Goal: Information Seeking & Learning: Find specific page/section

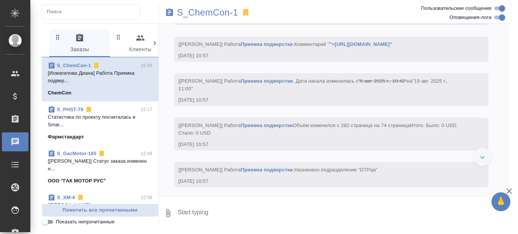
scroll to position [13125, 0]
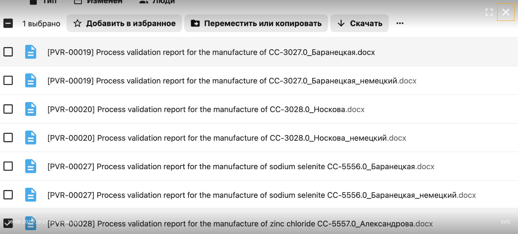
click at [507, 10] on icon "button" at bounding box center [505, 12] width 12 height 12
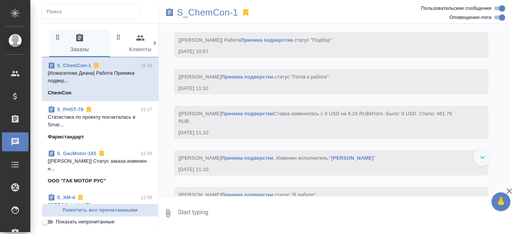
scroll to position [13352, 0]
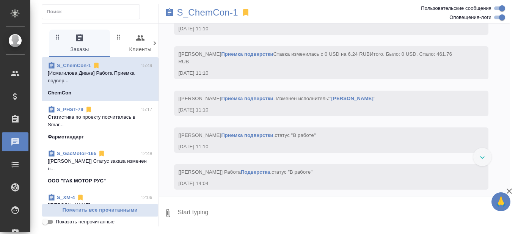
click at [477, 154] on div at bounding box center [482, 157] width 18 height 18
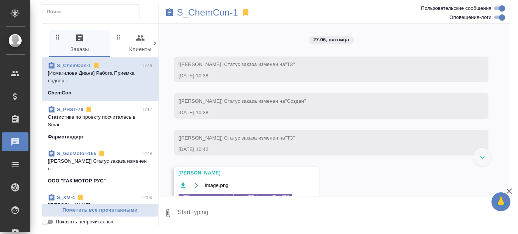
scroll to position [14383, 0]
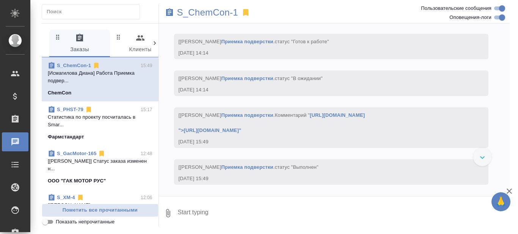
click at [482, 157] on icon at bounding box center [482, 157] width 5 height 3
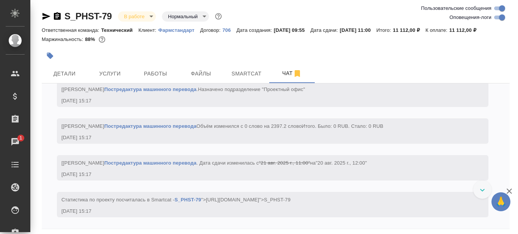
scroll to position [2324, 0]
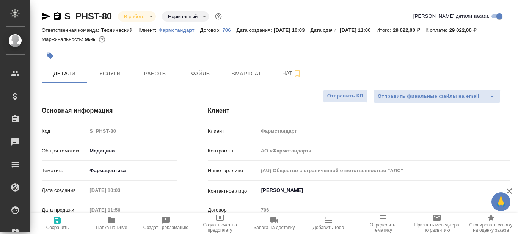
select select "RU"
click at [112, 76] on span "Услуги" at bounding box center [110, 73] width 36 height 9
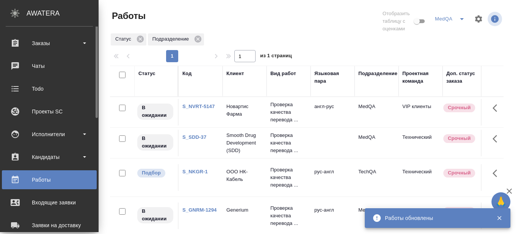
scroll to position [114, 0]
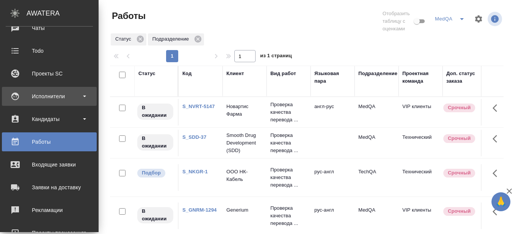
click at [86, 96] on b at bounding box center [84, 96] width 3 height 2
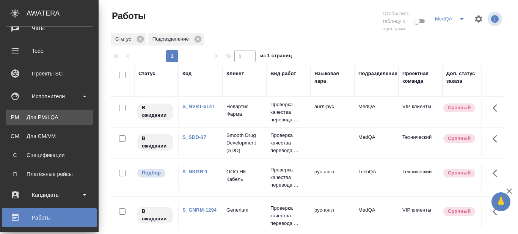
click at [59, 117] on div "Для PM/LQA" at bounding box center [49, 117] width 80 height 8
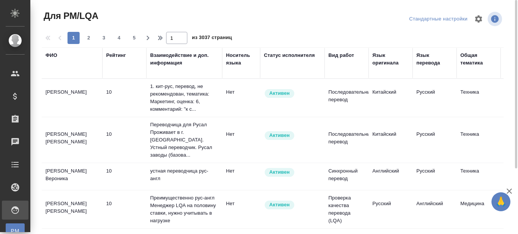
click at [383, 59] on div "Язык оригинала" at bounding box center [390, 59] width 36 height 15
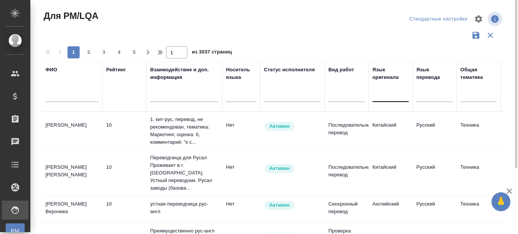
click at [381, 98] on div at bounding box center [390, 94] width 36 height 11
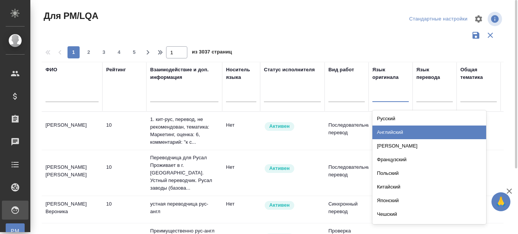
click at [392, 131] on div "Английский" at bounding box center [429, 132] width 114 height 14
click at [430, 97] on div at bounding box center [434, 94] width 36 height 11
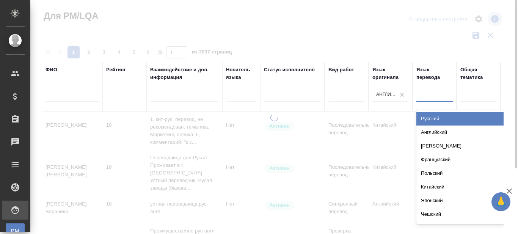
click at [432, 119] on div "Русский" at bounding box center [473, 119] width 114 height 14
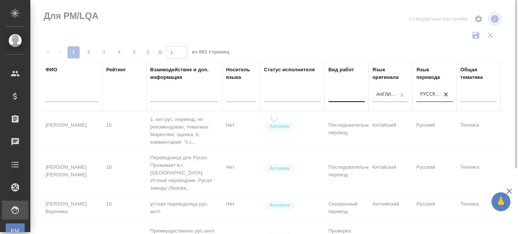
click at [343, 100] on div at bounding box center [346, 94] width 36 height 11
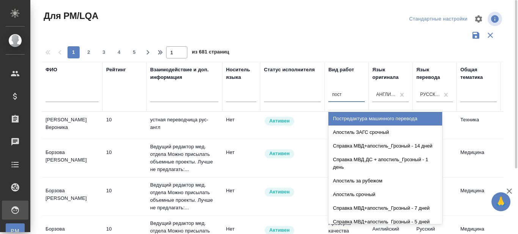
type input "постр"
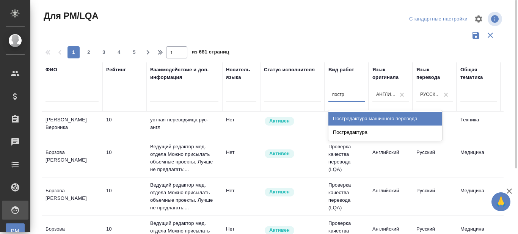
click at [352, 117] on div "Постредактура машинного перевода" at bounding box center [385, 119] width 114 height 14
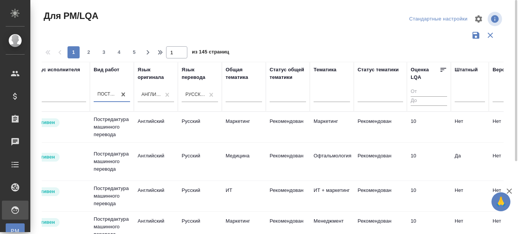
scroll to position [0, 237]
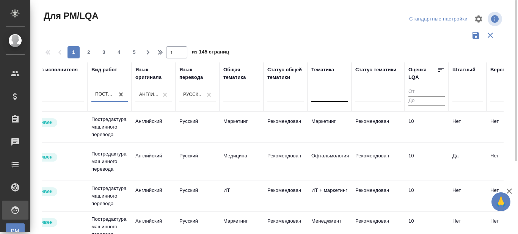
click at [332, 99] on div at bounding box center [329, 94] width 36 height 11
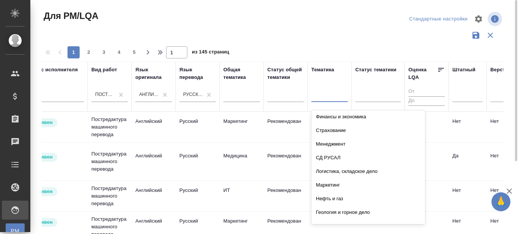
scroll to position [0, 0]
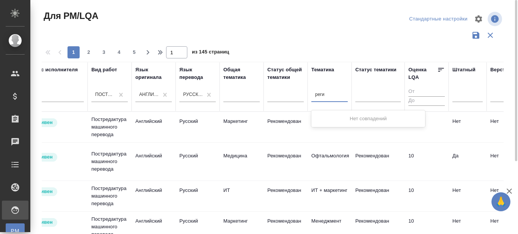
type input "рег"
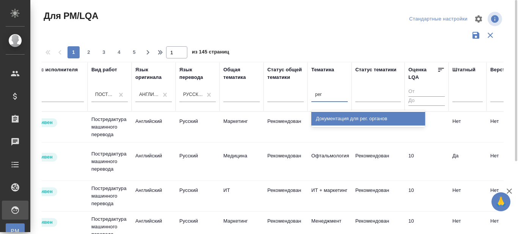
click at [341, 120] on div "Документация для рег. органов" at bounding box center [368, 119] width 114 height 14
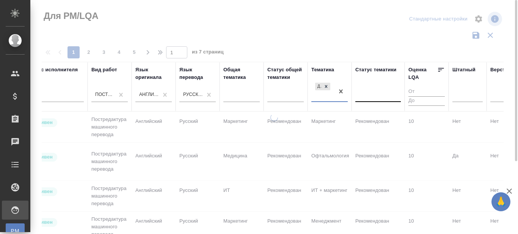
click at [376, 98] on div at bounding box center [377, 94] width 45 height 11
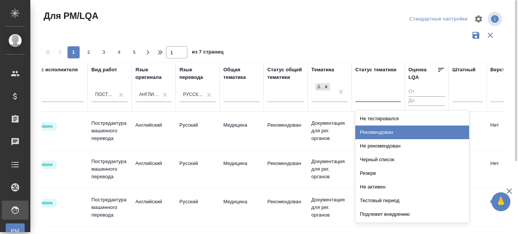
click at [379, 132] on div "Рекомендован" at bounding box center [412, 132] width 114 height 14
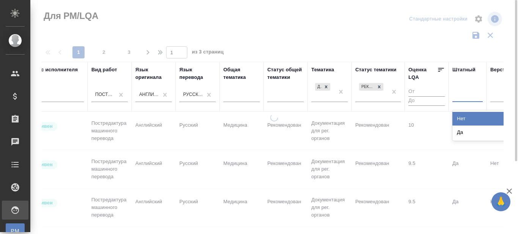
click at [464, 99] on div at bounding box center [467, 94] width 30 height 11
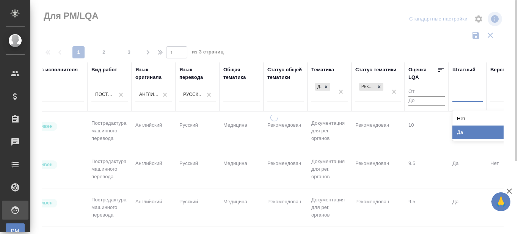
click at [463, 119] on div "Нет" at bounding box center [509, 119] width 114 height 14
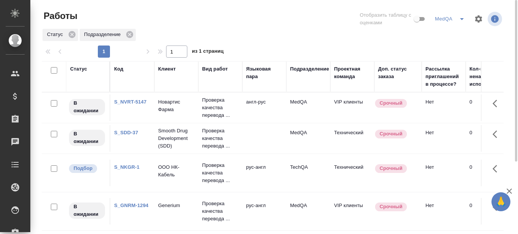
scroll to position [0, 849]
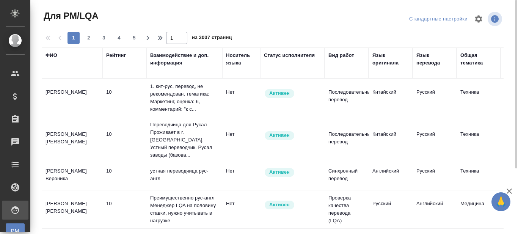
click at [385, 63] on div "Язык оригинала" at bounding box center [390, 59] width 36 height 15
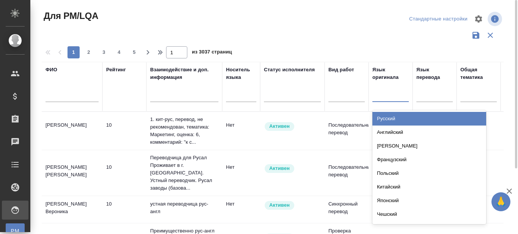
click at [383, 100] on div at bounding box center [390, 94] width 36 height 11
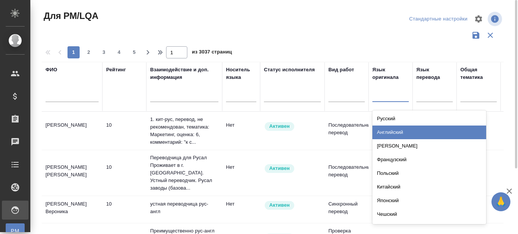
click at [380, 135] on div "Английский" at bounding box center [429, 132] width 114 height 14
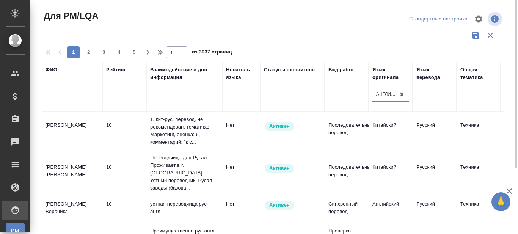
click at [423, 76] on div "Язык перевода" at bounding box center [434, 73] width 36 height 15
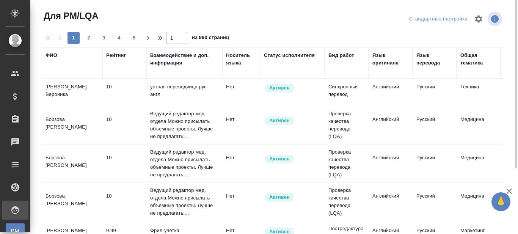
click at [429, 61] on div "Язык перевода" at bounding box center [434, 59] width 36 height 15
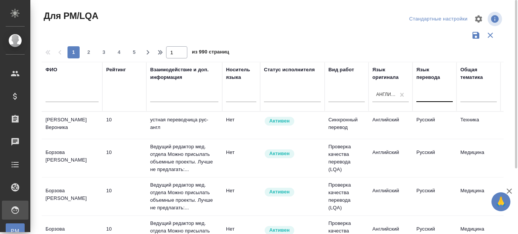
click at [431, 97] on div at bounding box center [434, 94] width 36 height 11
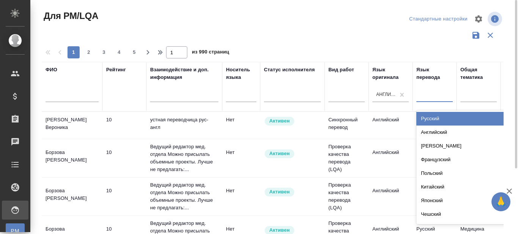
click at [437, 116] on div "Русский" at bounding box center [473, 119] width 114 height 14
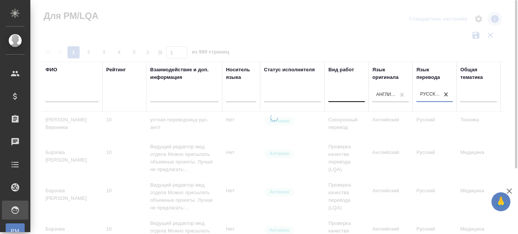
click at [349, 101] on div at bounding box center [346, 95] width 36 height 14
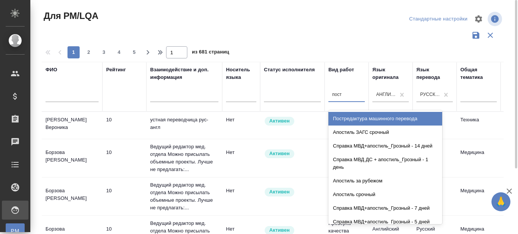
type input "постр"
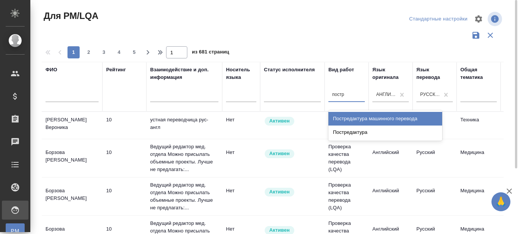
click at [345, 119] on div "Постредактура машинного перевода" at bounding box center [385, 119] width 114 height 14
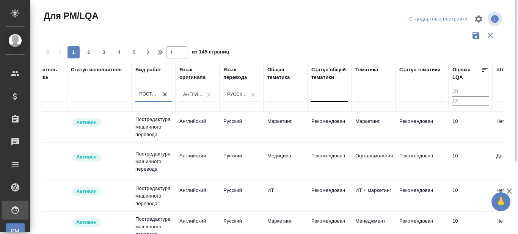
scroll to position [0, 193]
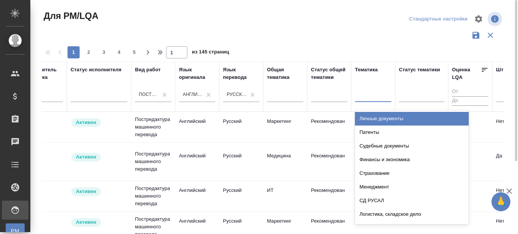
click at [373, 95] on div at bounding box center [373, 94] width 36 height 11
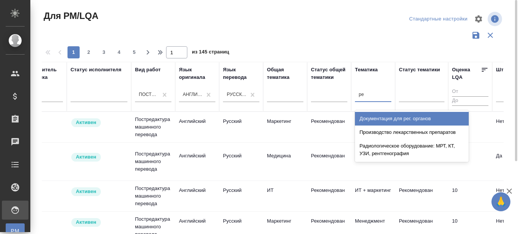
type input "рег"
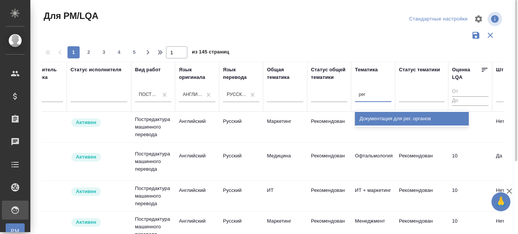
click at [385, 121] on div "Документация для рег. органов" at bounding box center [412, 119] width 114 height 14
click at [415, 95] on div at bounding box center [421, 94] width 45 height 11
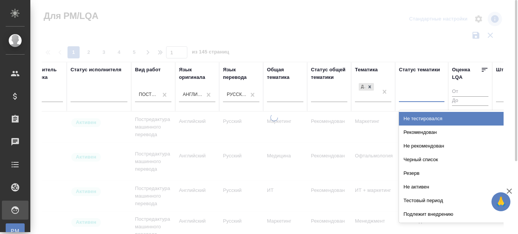
click at [421, 132] on div "Рекомендован" at bounding box center [456, 132] width 114 height 14
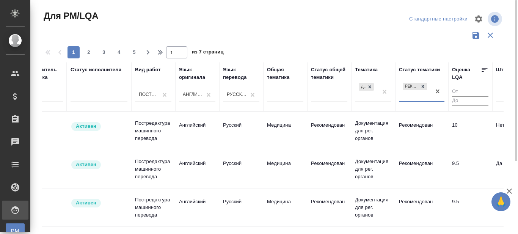
click at [414, 98] on div "Рекомендован" at bounding box center [415, 91] width 32 height 20
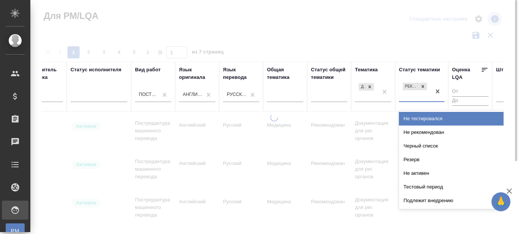
click at [424, 200] on div "Подлежит внедрению" at bounding box center [456, 201] width 114 height 14
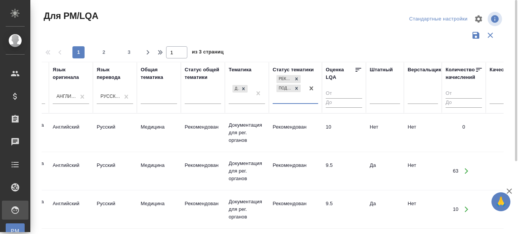
scroll to position [0, 324]
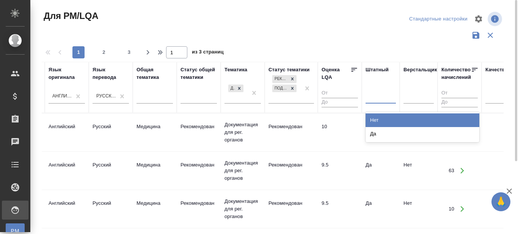
click at [379, 100] on div at bounding box center [380, 96] width 30 height 11
click at [381, 121] on div "Нет" at bounding box center [422, 120] width 114 height 14
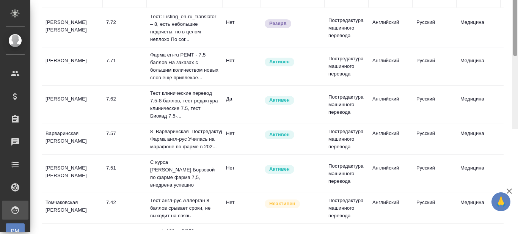
scroll to position [0, 0]
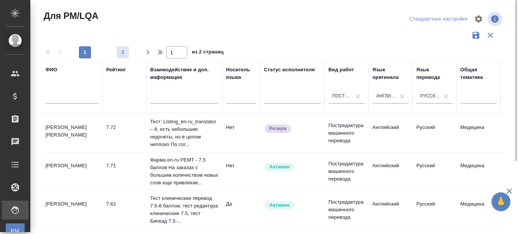
click at [124, 52] on span "2" at bounding box center [123, 53] width 12 height 8
type input "2"
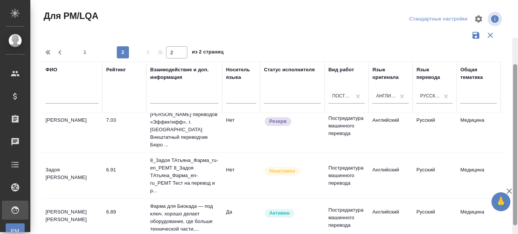
scroll to position [105, 0]
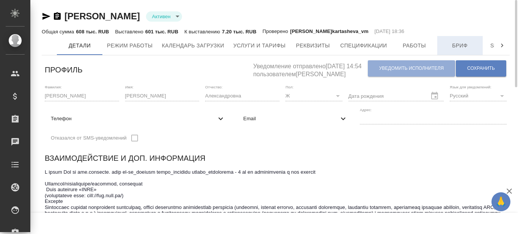
click at [448, 44] on span "Бриф" at bounding box center [459, 45] width 36 height 9
